Goal: Task Accomplishment & Management: Use online tool/utility

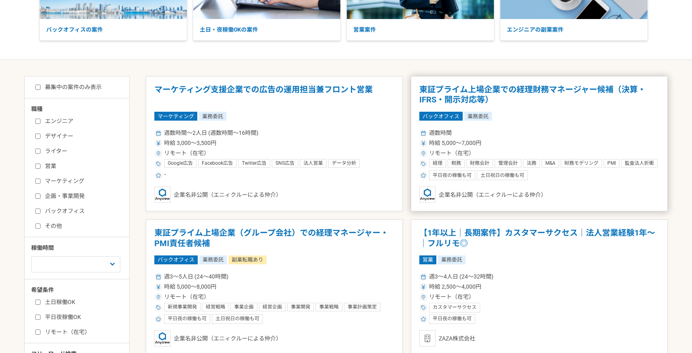
scroll to position [114, 0]
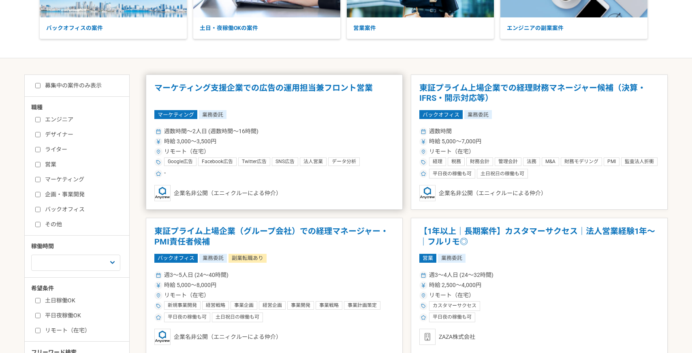
click at [287, 128] on div "週数時間〜2人日 (週数時間〜16時間)" at bounding box center [274, 131] width 240 height 9
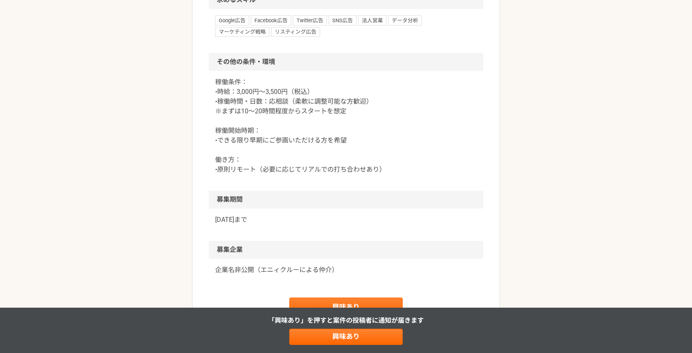
scroll to position [516, 0]
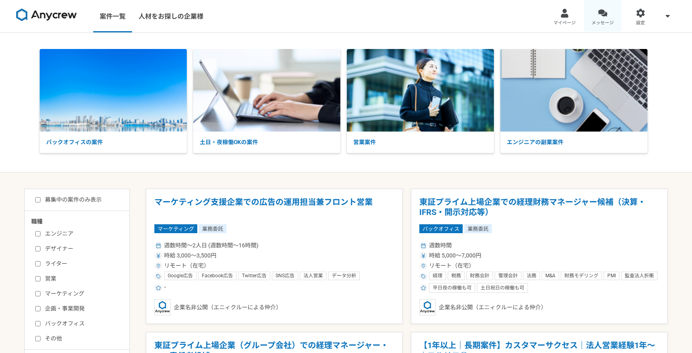
click at [599, 11] on div at bounding box center [602, 13] width 9 height 9
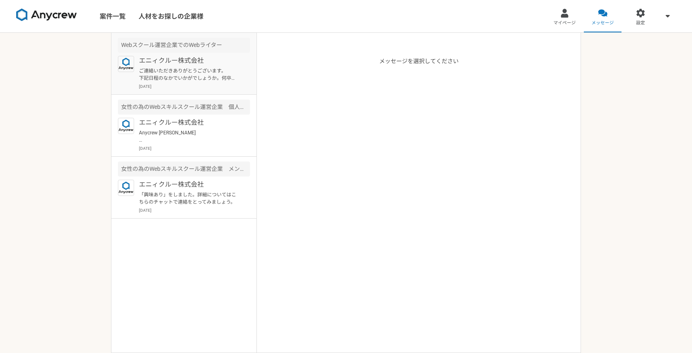
click at [202, 70] on p "ご連絡いただきありがとうございます。 下記日程のなかでいかがでしょうか。何卒よろしくお願い申し上げます。 [DATE]〜[DATE]：10:00〜19:00 …" at bounding box center [189, 74] width 100 height 15
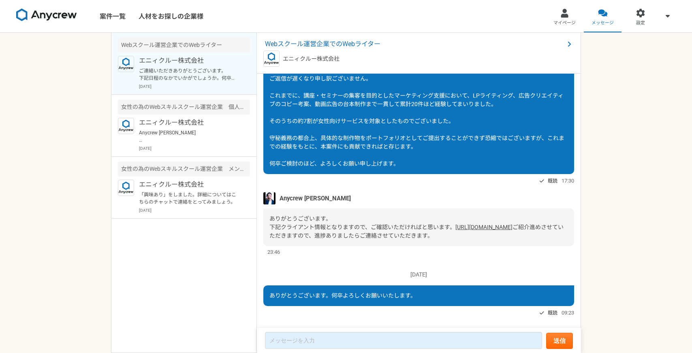
scroll to position [413, 0]
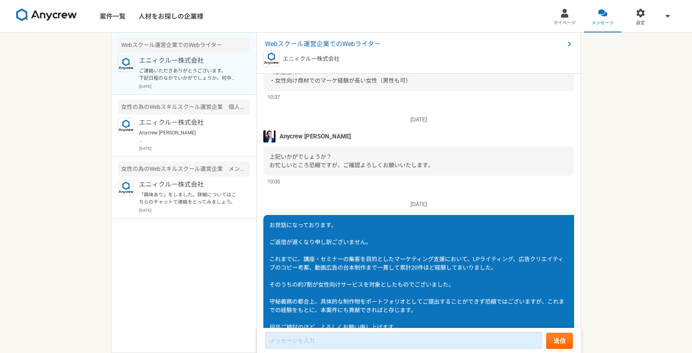
click at [314, 38] on div "Webスクール運営企業でのWebライター エニィクルー株式会社" at bounding box center [419, 53] width 324 height 41
click at [313, 43] on span "Webスクール運営企業でのWebライター" at bounding box center [415, 44] width 300 height 10
